Goal: Check status: Check status

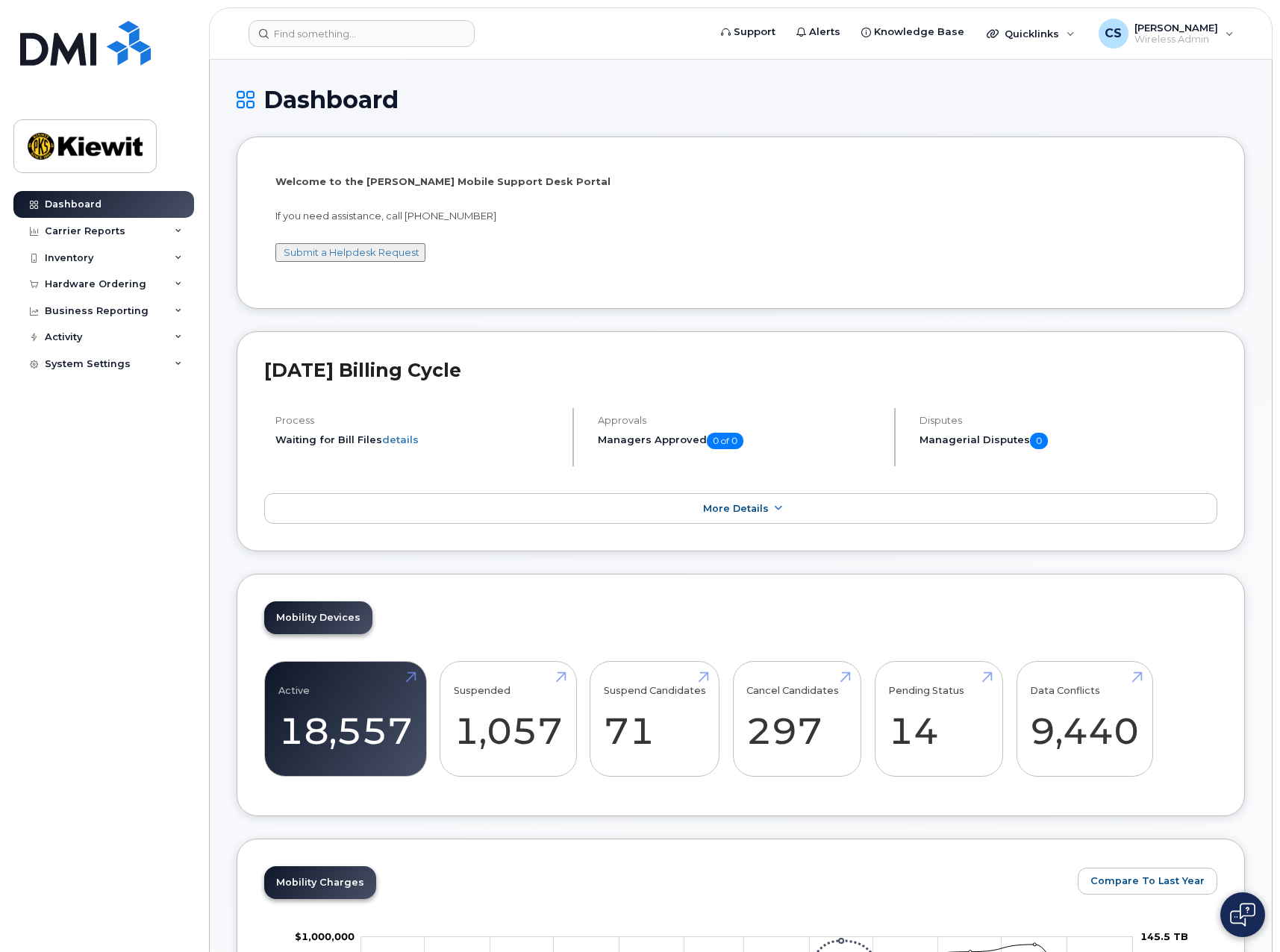
click at [79, 285] on div "Hardware Ordering" at bounding box center [95, 284] width 101 height 12
click at [71, 334] on div "Orders" at bounding box center [70, 340] width 37 height 13
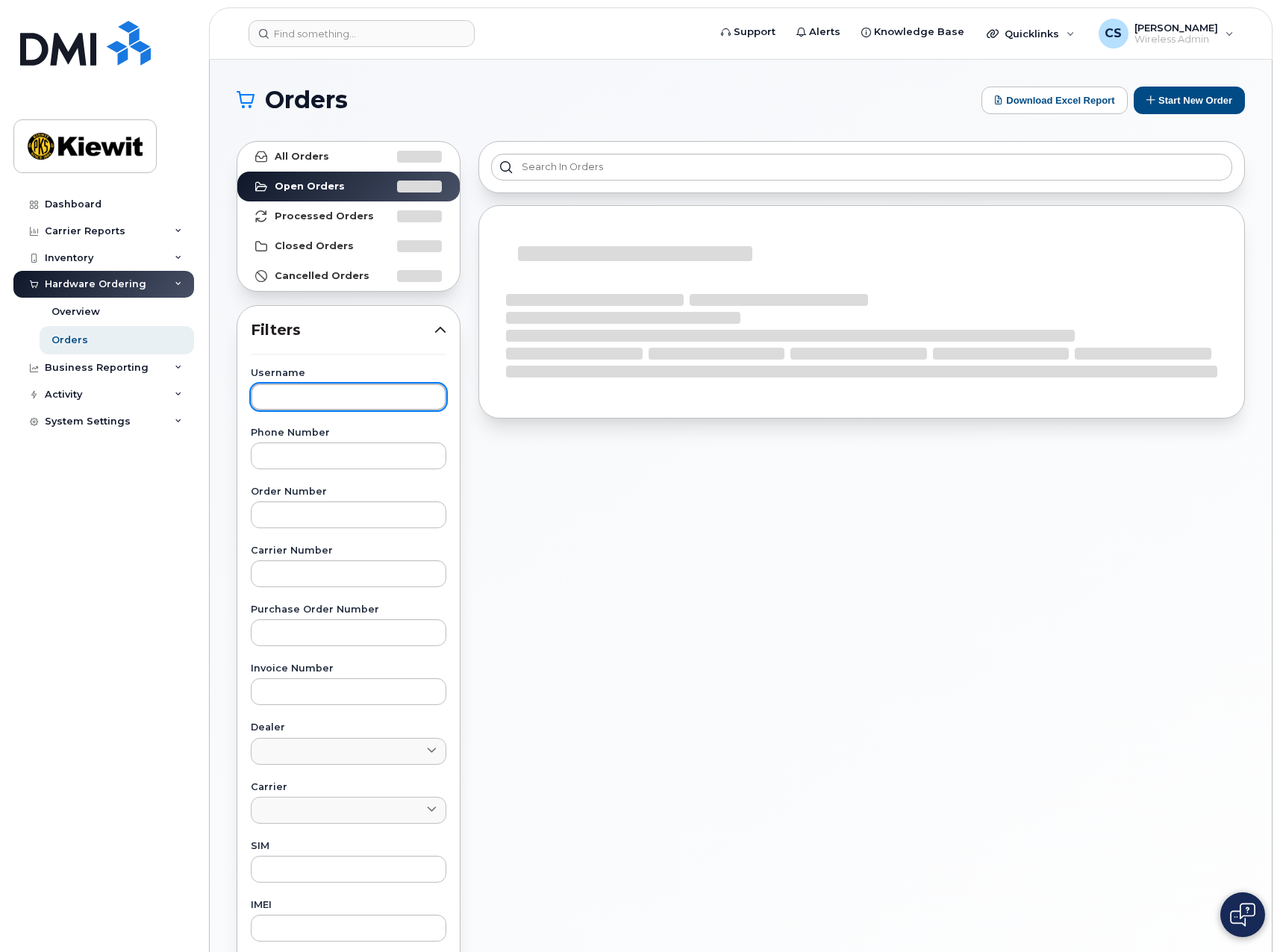
click at [317, 394] on input "text" at bounding box center [348, 397] width 195 height 27
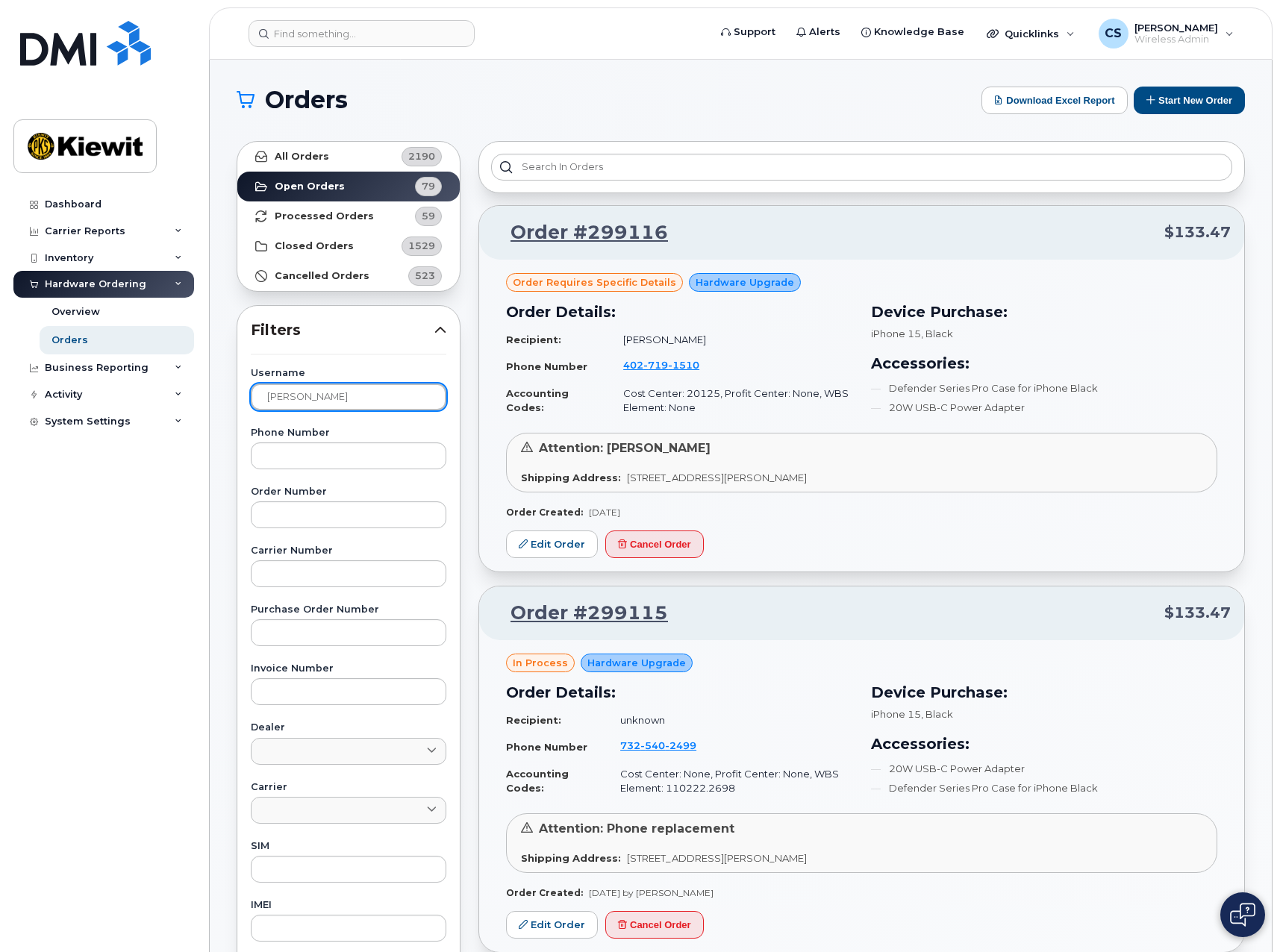
type input "[PERSON_NAME]"
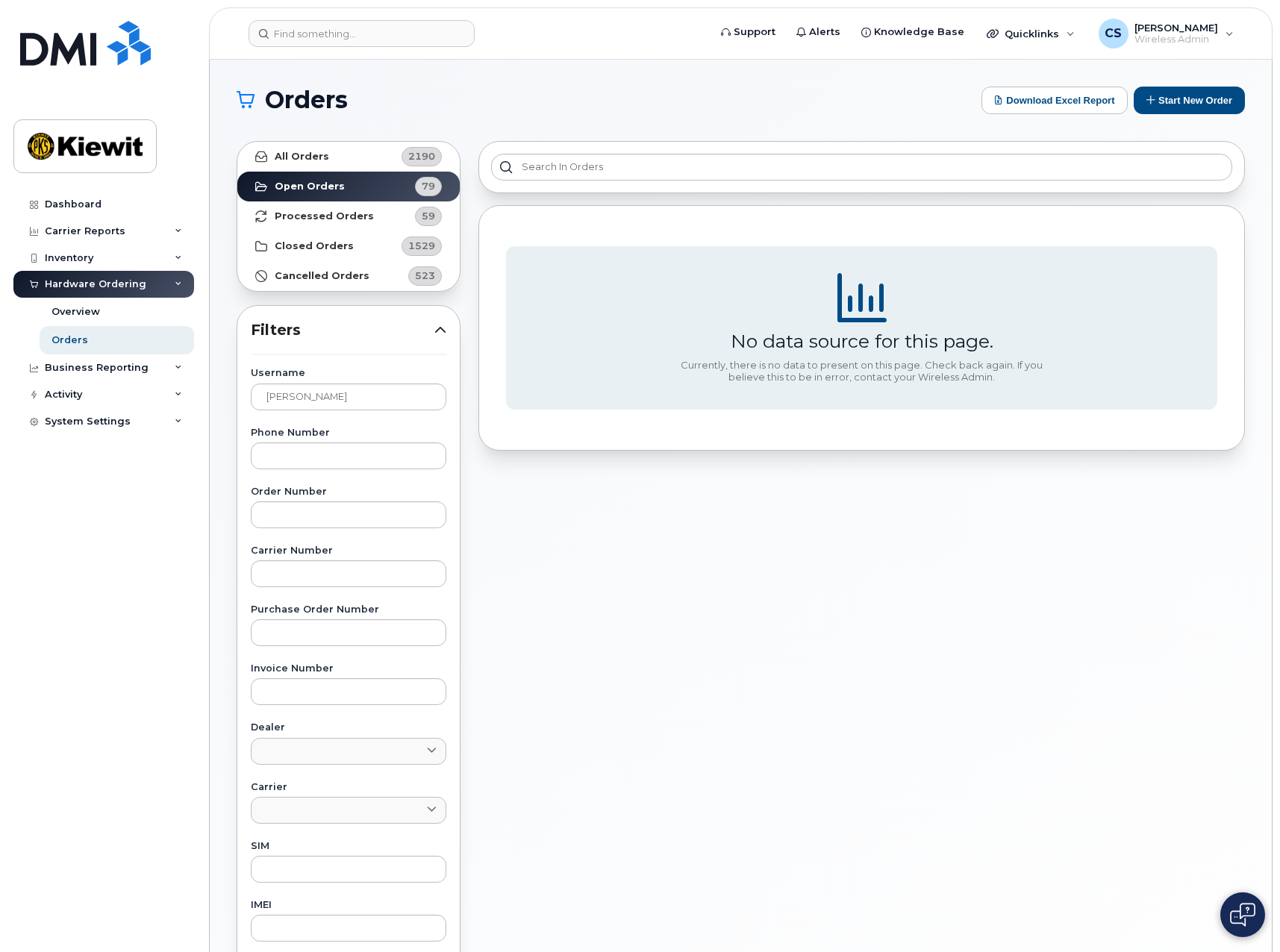
click at [825, 594] on div "No data source for this page. Currently, there is no data to present on this pa…" at bounding box center [862, 656] width 784 height 1048
click at [327, 152] on link "All Orders 2190" at bounding box center [349, 157] width 223 height 30
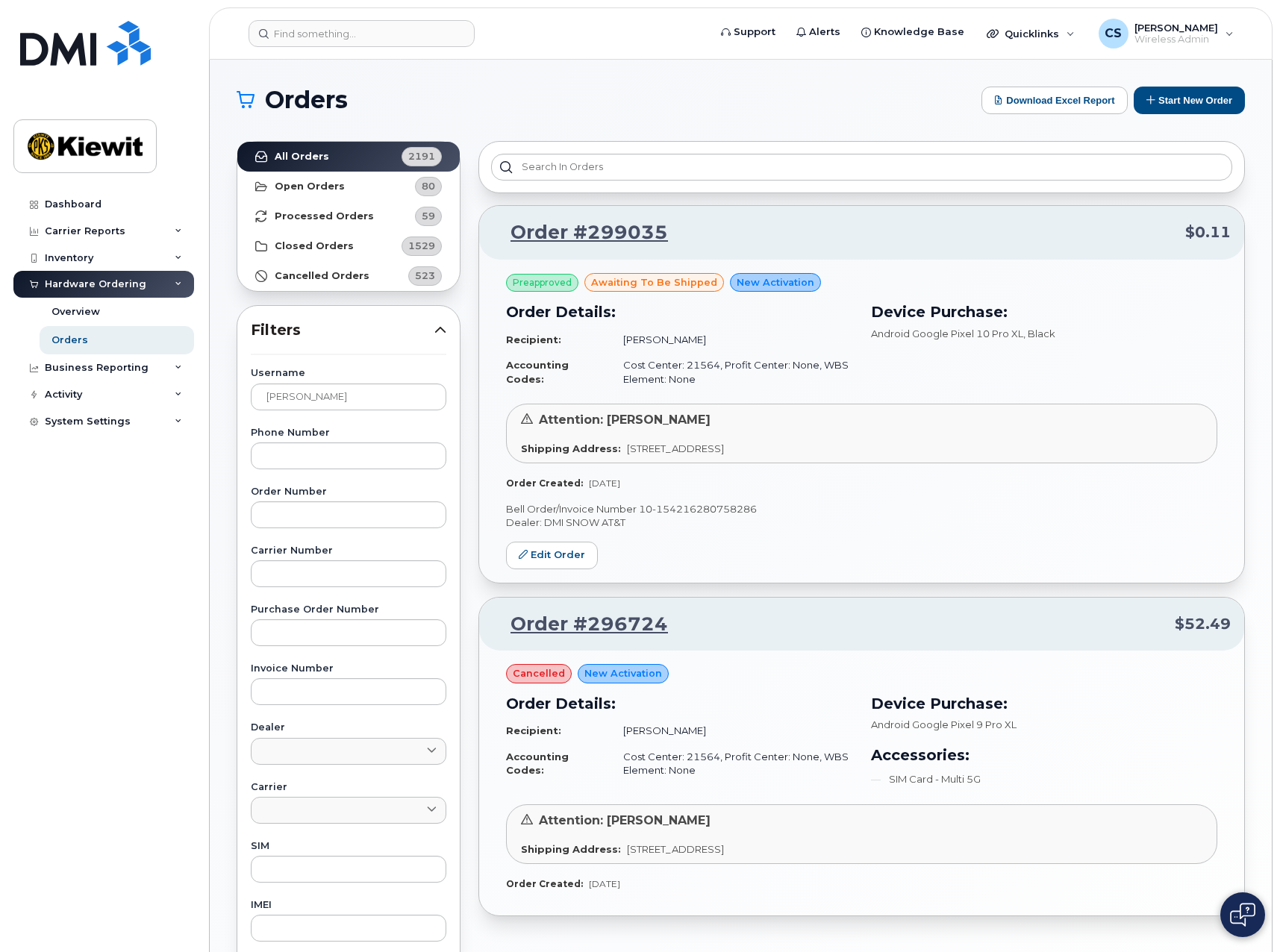
click at [923, 550] on div "Preapproved awaiting to be shipped New Activation Order Details: Recipient: [PE…" at bounding box center [861, 421] width 765 height 323
click at [604, 238] on link "Order #299035" at bounding box center [580, 233] width 176 height 27
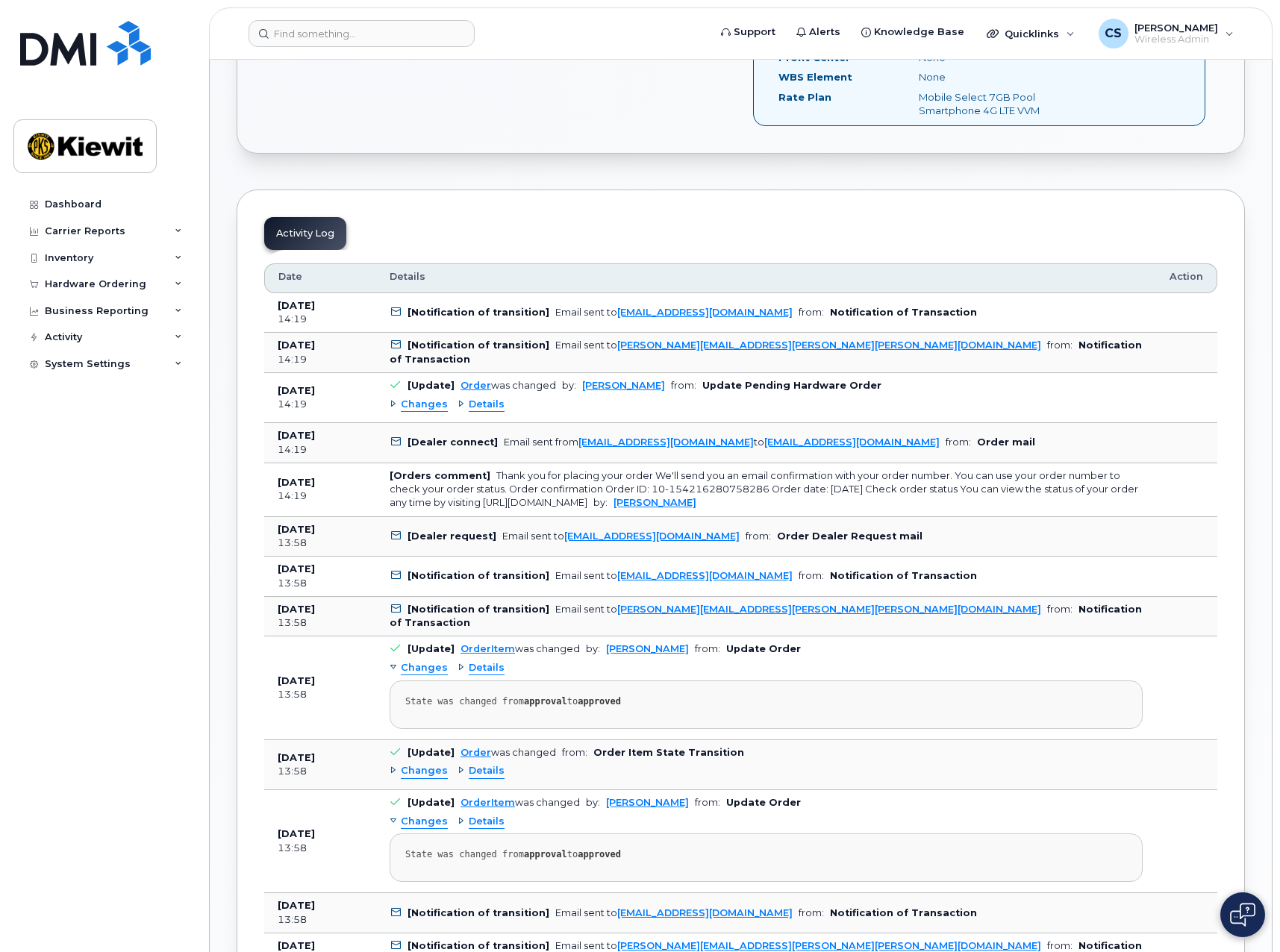
scroll to position [615, 0]
click at [604, 503] on div "Thank you for placing your order We'll send you an email confirmation with your…" at bounding box center [764, 489] width 748 height 38
click at [605, 503] on div "Thank you for placing your order We'll send you an email confirmation with your…" at bounding box center [764, 489] width 748 height 38
drag, startPoint x: 629, startPoint y: 501, endPoint x: 488, endPoint y: 500, distance: 141.0
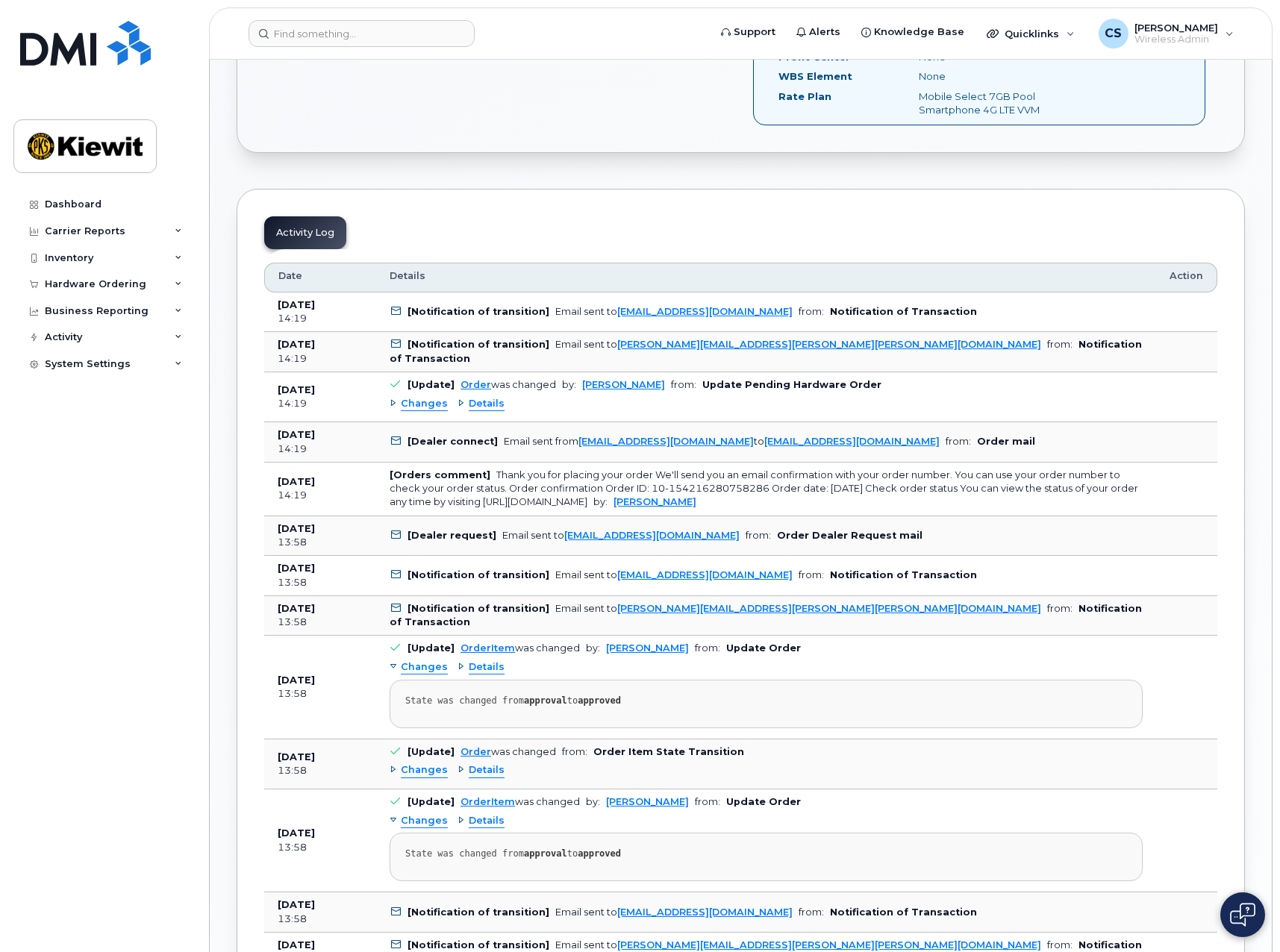
click at [488, 500] on div "Thank you for placing your order We'll send you an email confirmation with your…" at bounding box center [764, 489] width 748 height 38
copy div "https://www.att.com/myorders"
